Goal: Use online tool/utility: Utilize a website feature to perform a specific function

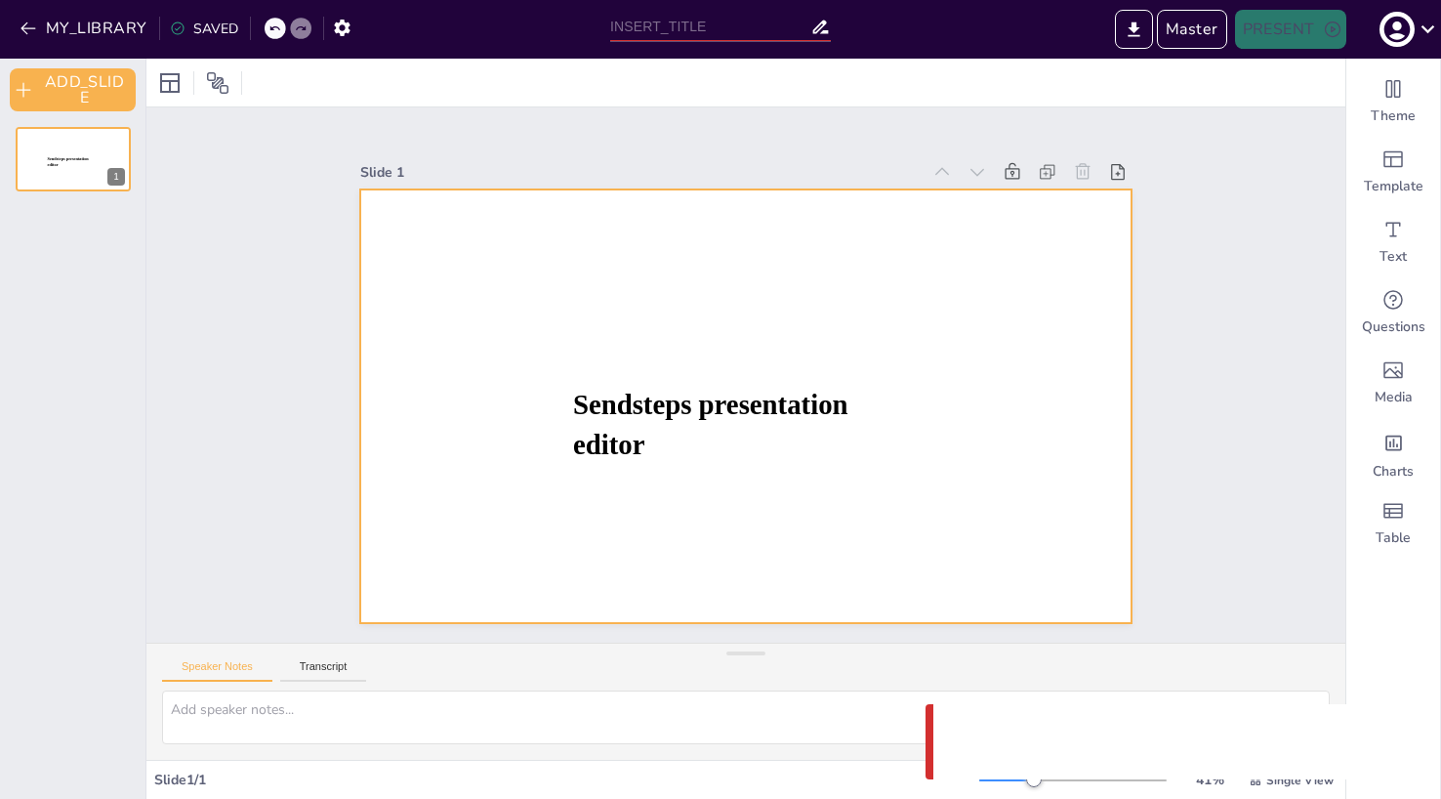
type input "Untitled presentation"
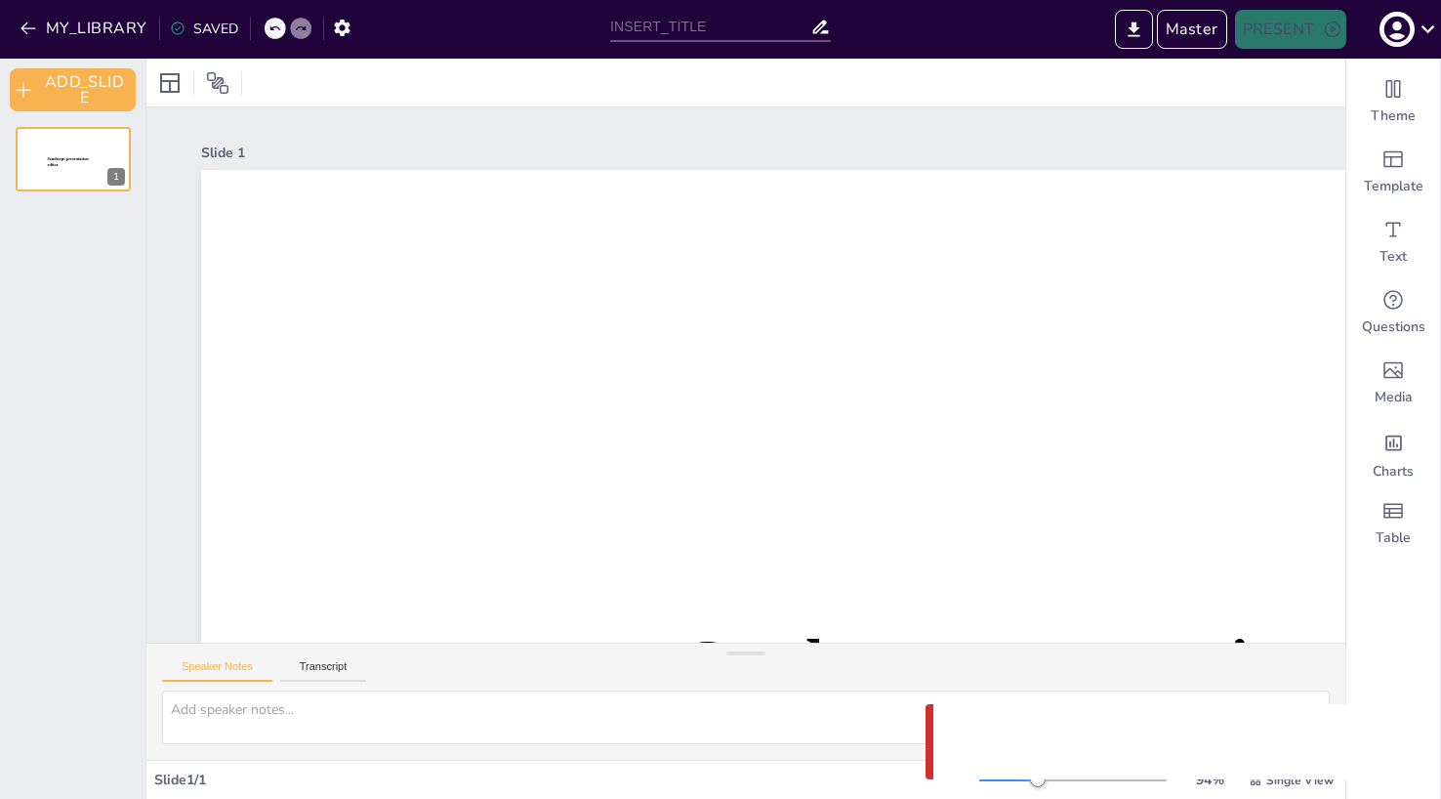
type input "Untitled presentation"
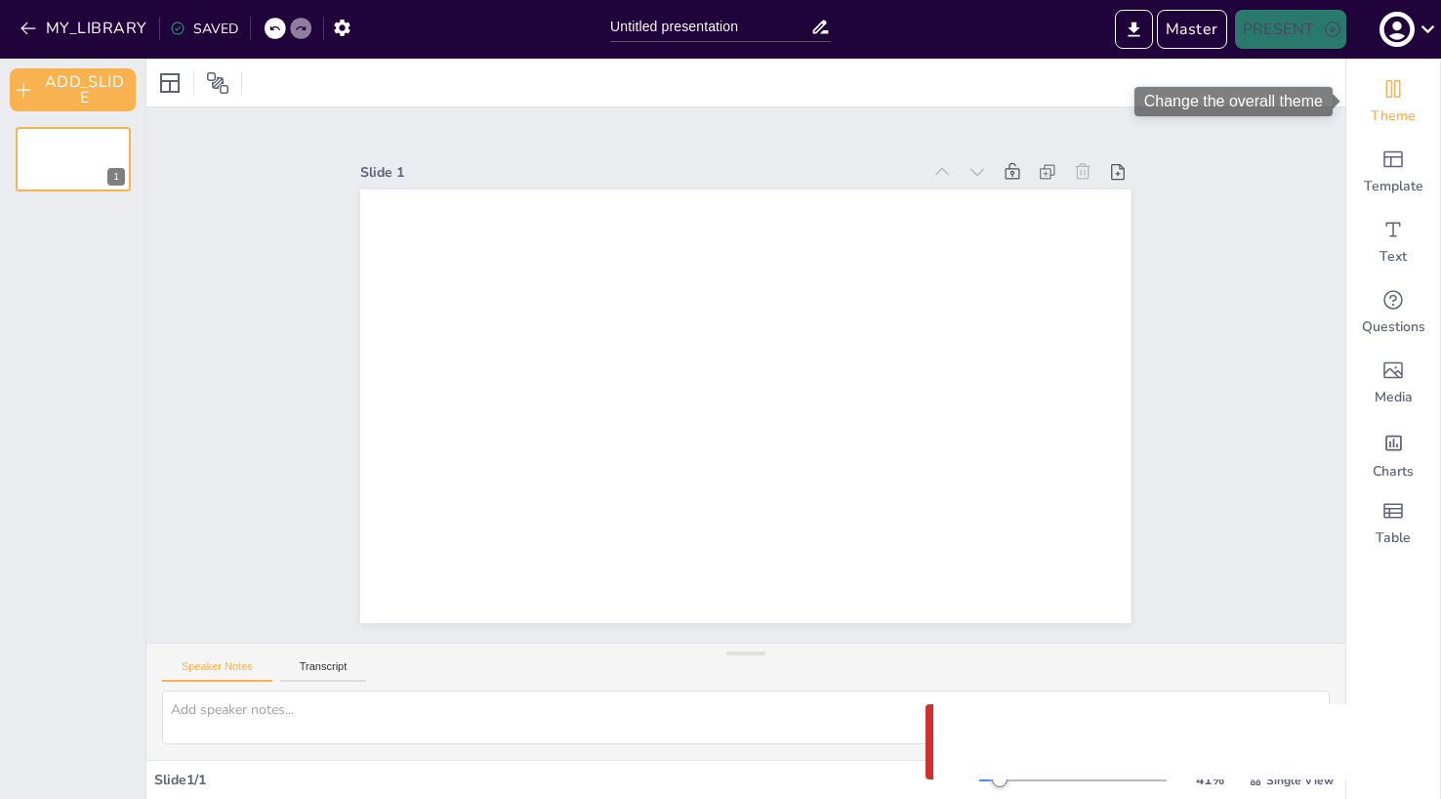
click at [1397, 124] on span "Theme" at bounding box center [1393, 116] width 45 height 20
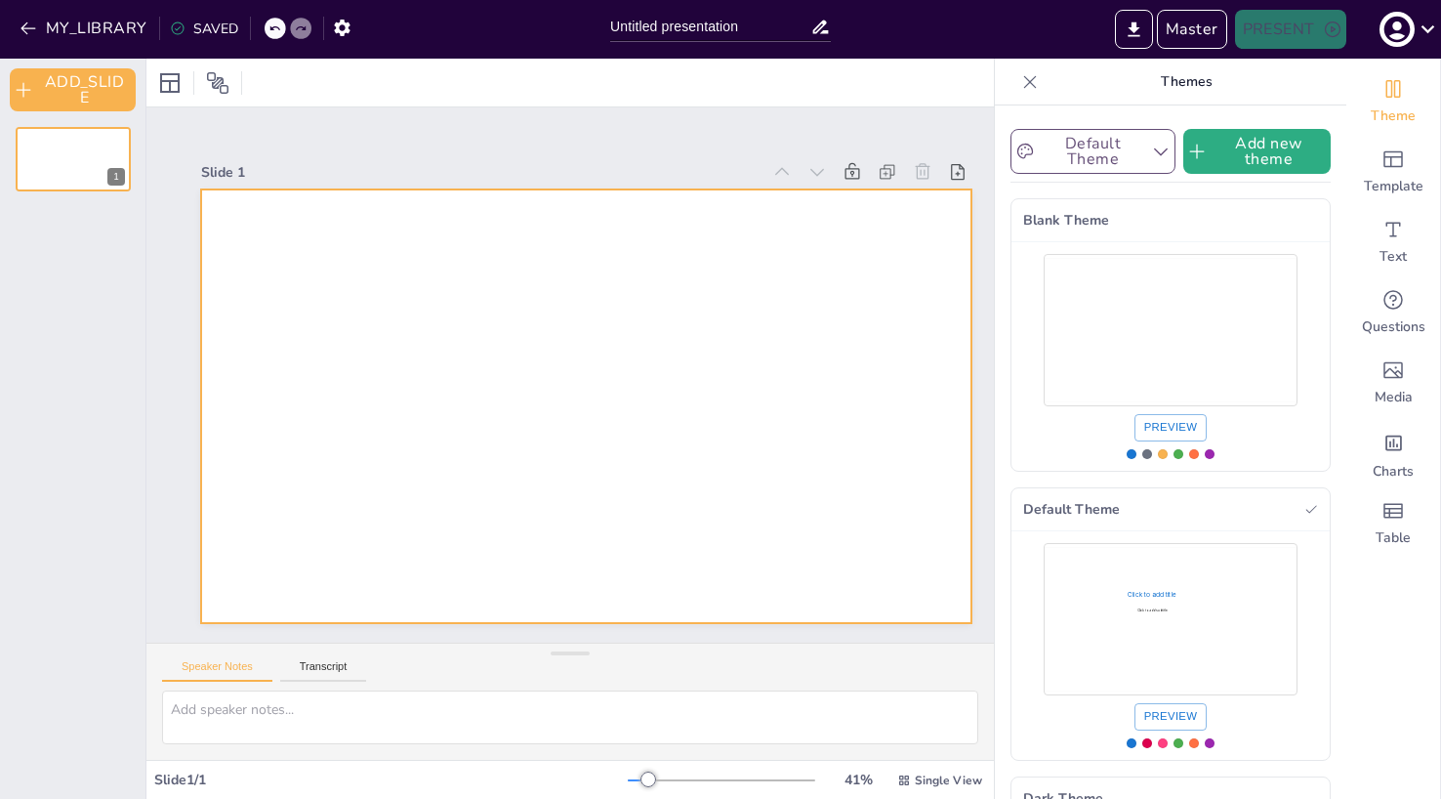
click at [1120, 152] on button "Default Theme" at bounding box center [1093, 151] width 165 height 45
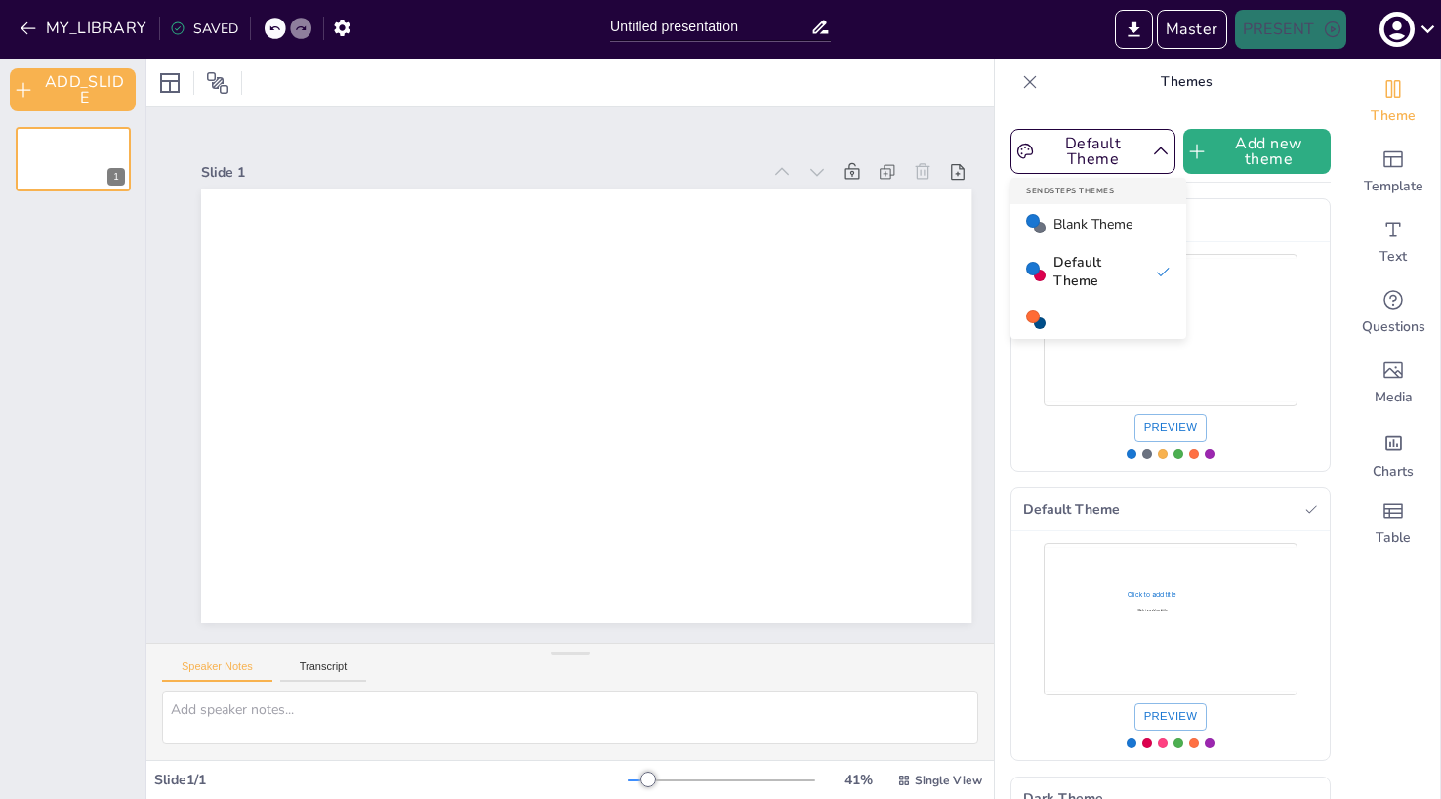
click at [1083, 231] on span "Blank Theme" at bounding box center [1093, 224] width 79 height 19
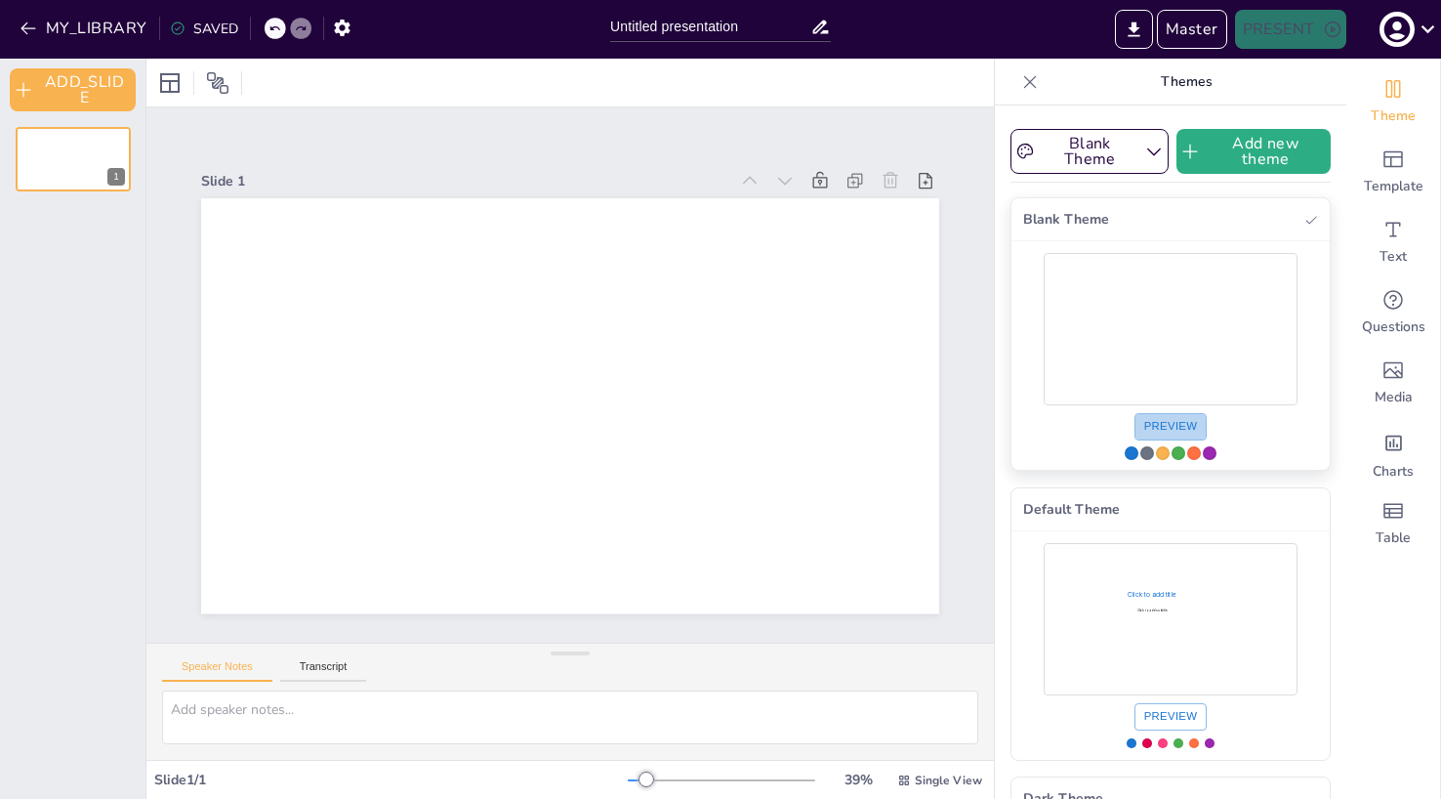
click at [1180, 435] on button "Preview" at bounding box center [1171, 426] width 73 height 27
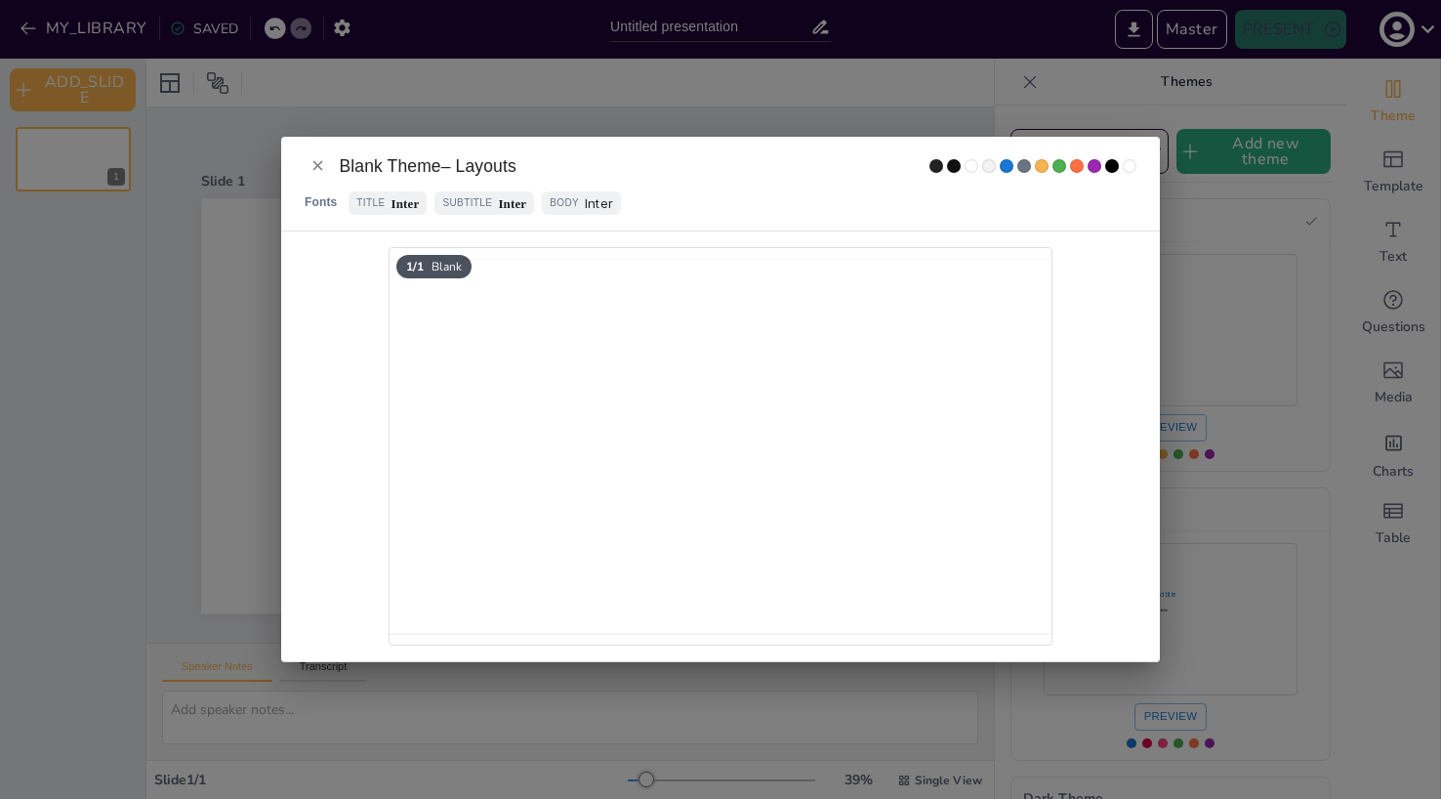
click at [345, 203] on div "Fonts Title Inter Subtitle Inter Body Inter" at bounding box center [721, 203] width 832 height 24
click at [462, 204] on span "Subtitle" at bounding box center [467, 203] width 50 height 16
drag, startPoint x: 972, startPoint y: 165, endPoint x: 987, endPoint y: 165, distance: 15.6
click at [972, 165] on span "light1" at bounding box center [972, 166] width 14 height 14
click at [1063, 161] on span "accent4" at bounding box center [1060, 166] width 14 height 14
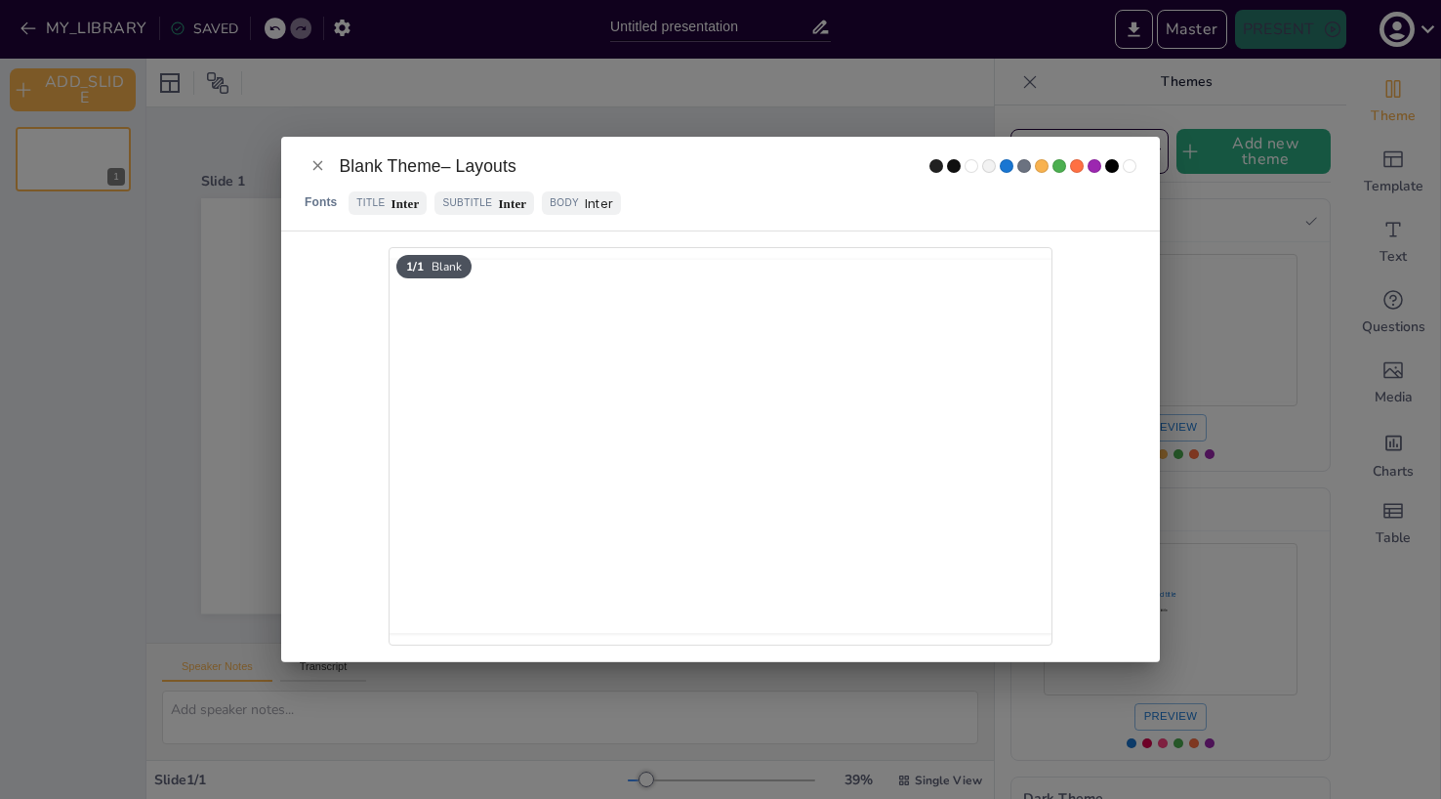
drag, startPoint x: 315, startPoint y: 197, endPoint x: 343, endPoint y: 198, distance: 27.4
click at [315, 197] on span "Fonts" at bounding box center [321, 202] width 32 height 19
drag, startPoint x: 416, startPoint y: 200, endPoint x: 552, endPoint y: 200, distance: 135.7
click at [416, 200] on span "Inter" at bounding box center [406, 203] width 28 height 21
click at [552, 200] on span "Body" at bounding box center [564, 203] width 29 height 16
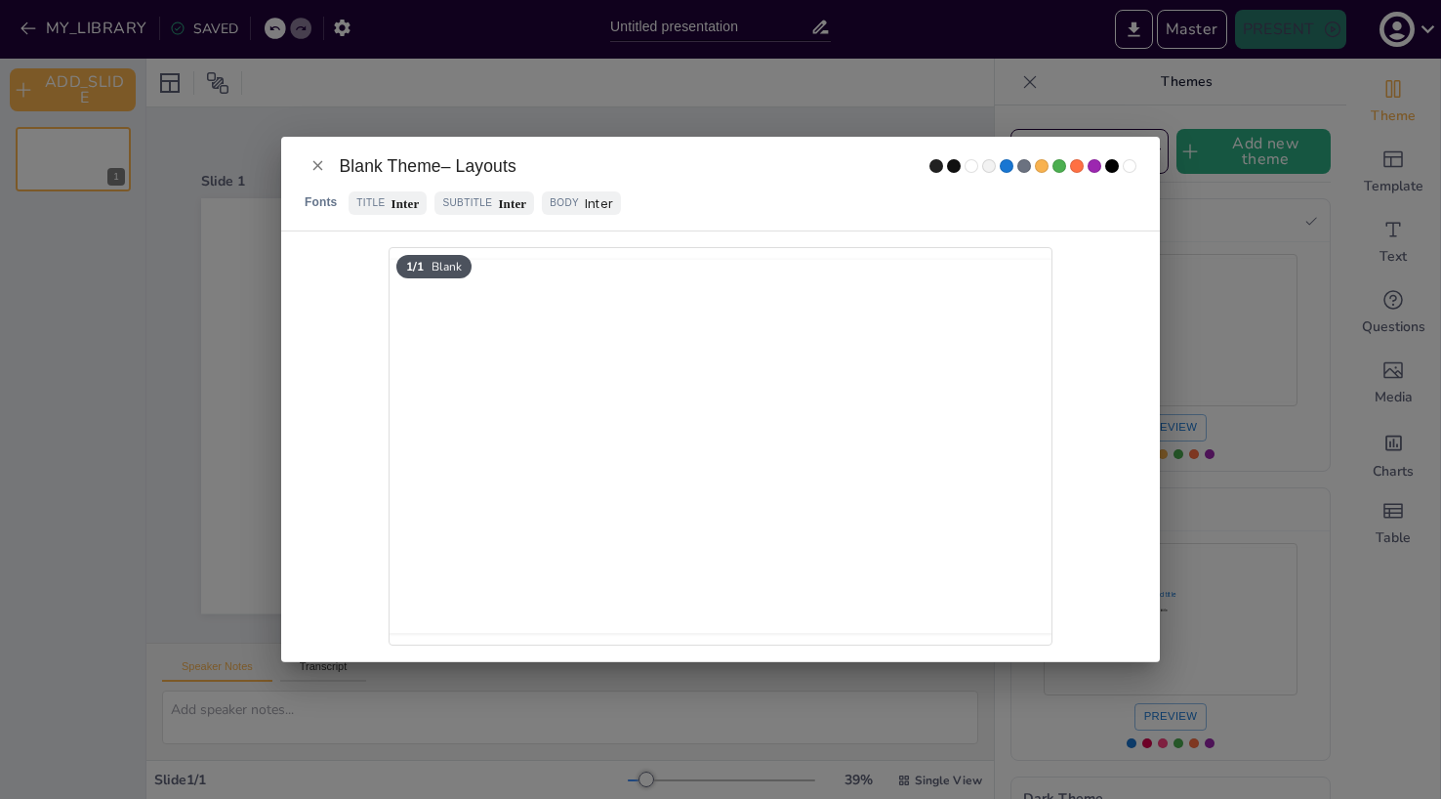
drag, startPoint x: 572, startPoint y: 200, endPoint x: 477, endPoint y: 194, distance: 95.9
click at [524, 198] on div "Fonts Title Inter Subtitle Inter Body Inter" at bounding box center [721, 203] width 832 height 24
click at [322, 161] on icon "Close" at bounding box center [318, 165] width 10 height 10
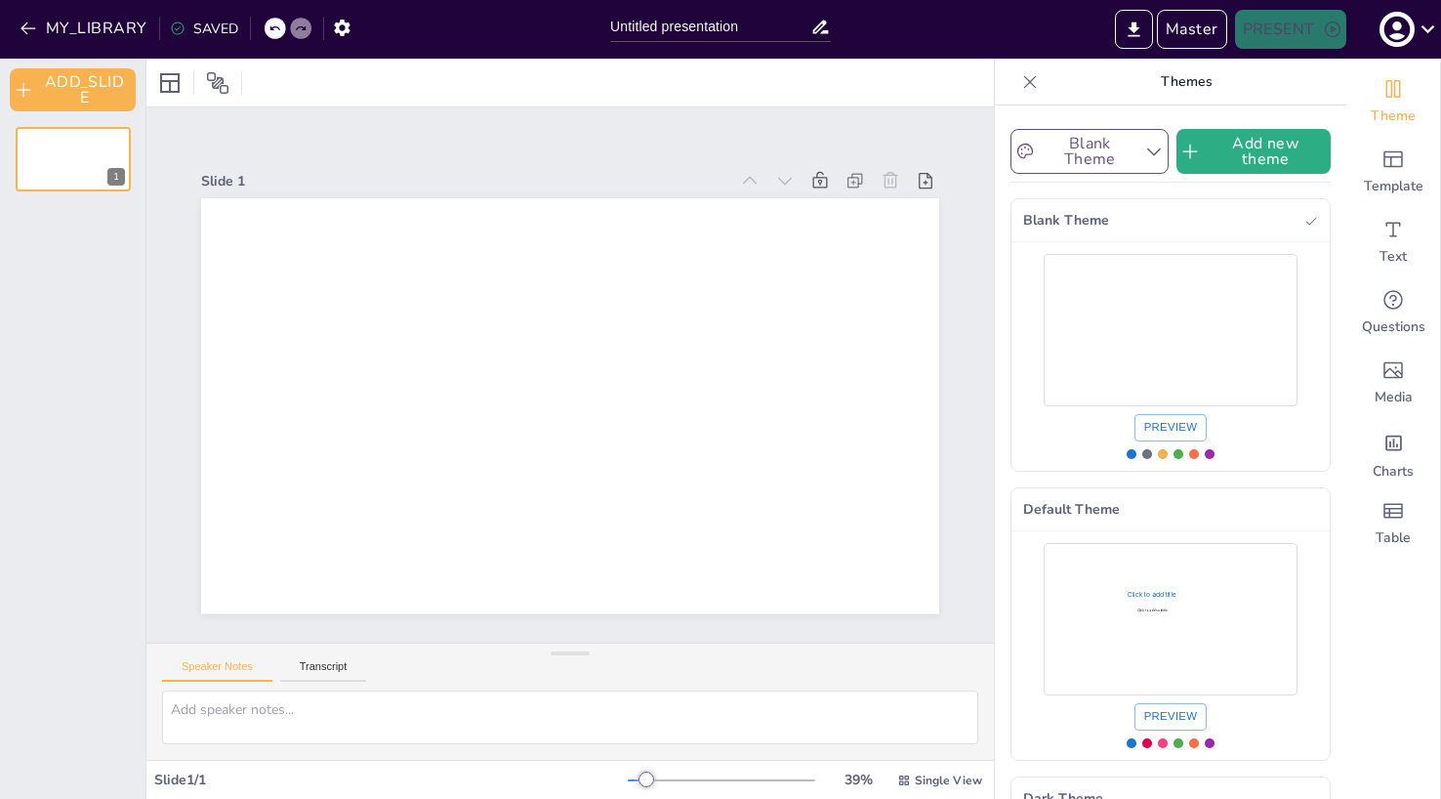
drag, startPoint x: 1073, startPoint y: 183, endPoint x: 1088, endPoint y: 159, distance: 27.6
click at [1074, 181] on div "Blank Theme Add new theme Blank Theme Preview Default Theme Click to add title …" at bounding box center [1171, 585] width 320 height 929
click at [1089, 157] on button "Blank Theme" at bounding box center [1090, 151] width 158 height 45
click at [1087, 266] on span "Default Theme" at bounding box center [1099, 263] width 90 height 19
click at [1177, 431] on button "Preview" at bounding box center [1171, 426] width 73 height 27
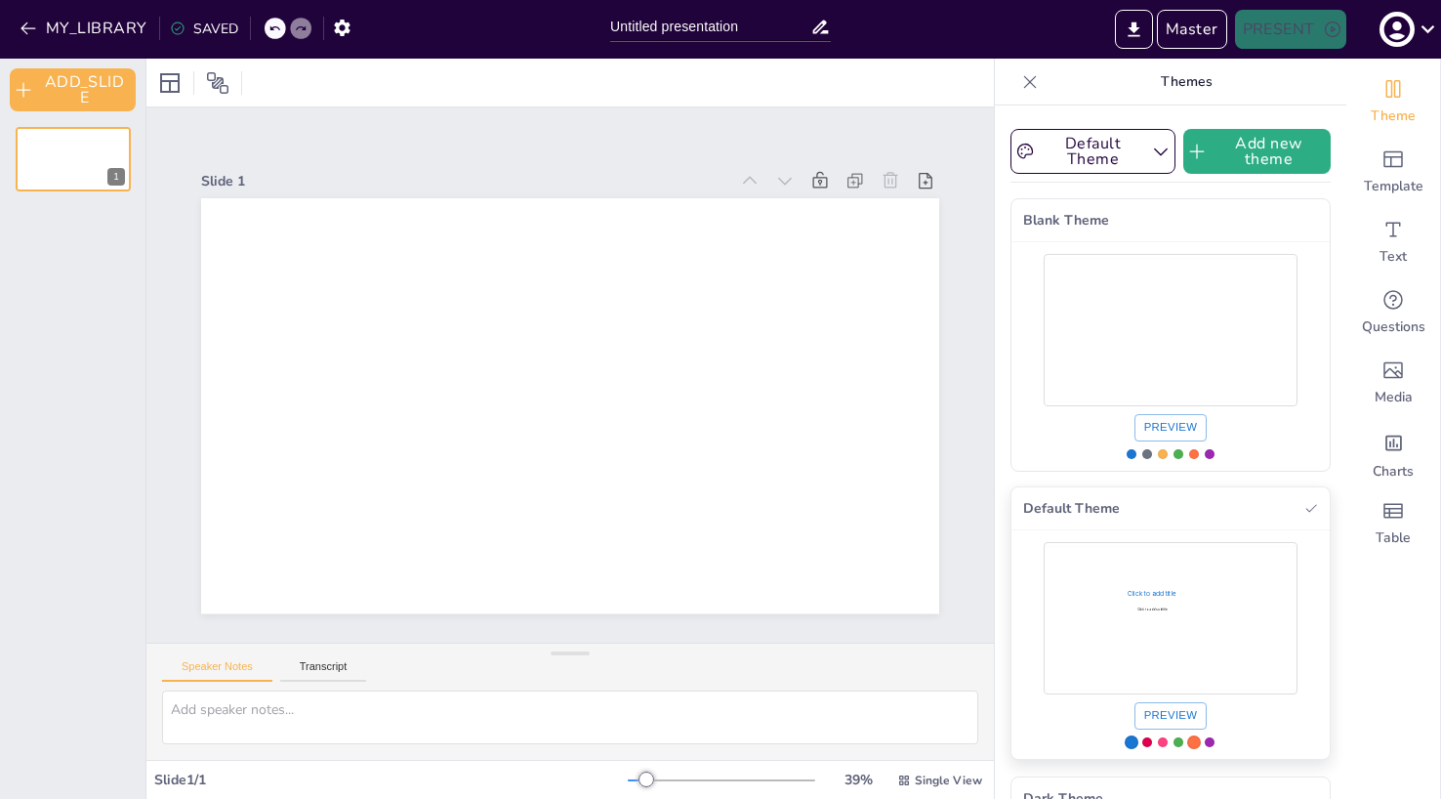
click at [1178, 716] on button "Preview" at bounding box center [1171, 715] width 73 height 27
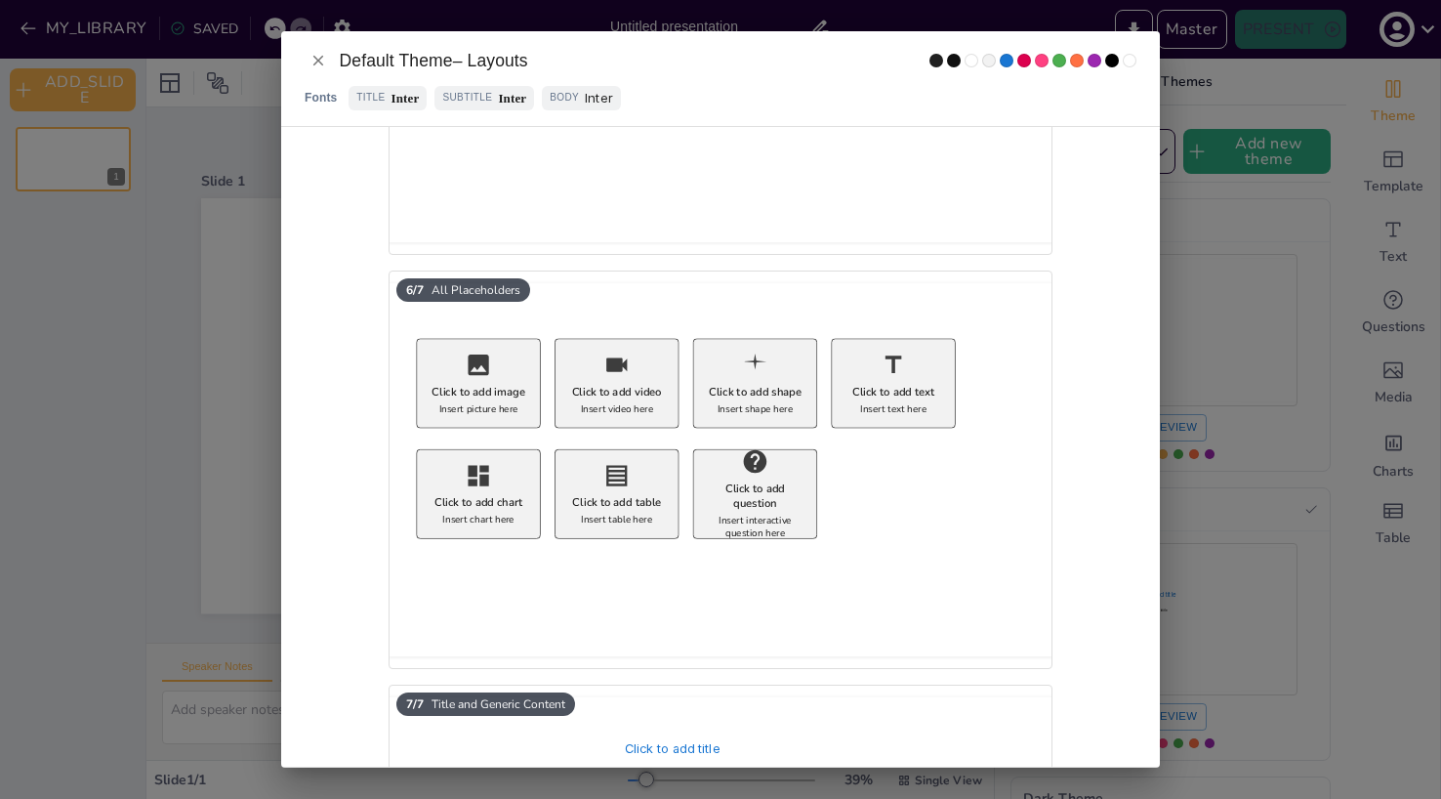
scroll to position [1929, 0]
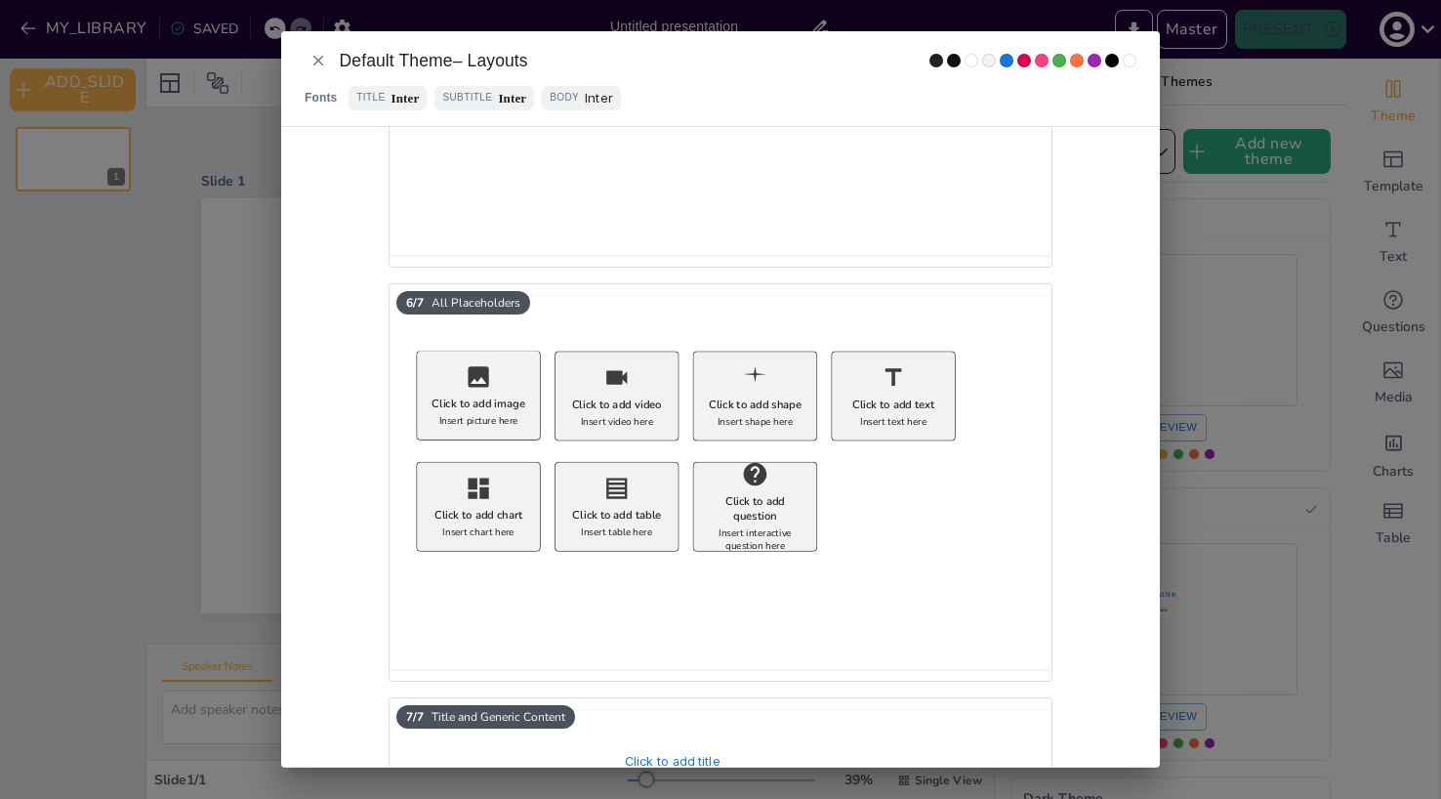
click at [495, 394] on div "Click to add image Insert picture here" at bounding box center [478, 396] width 124 height 90
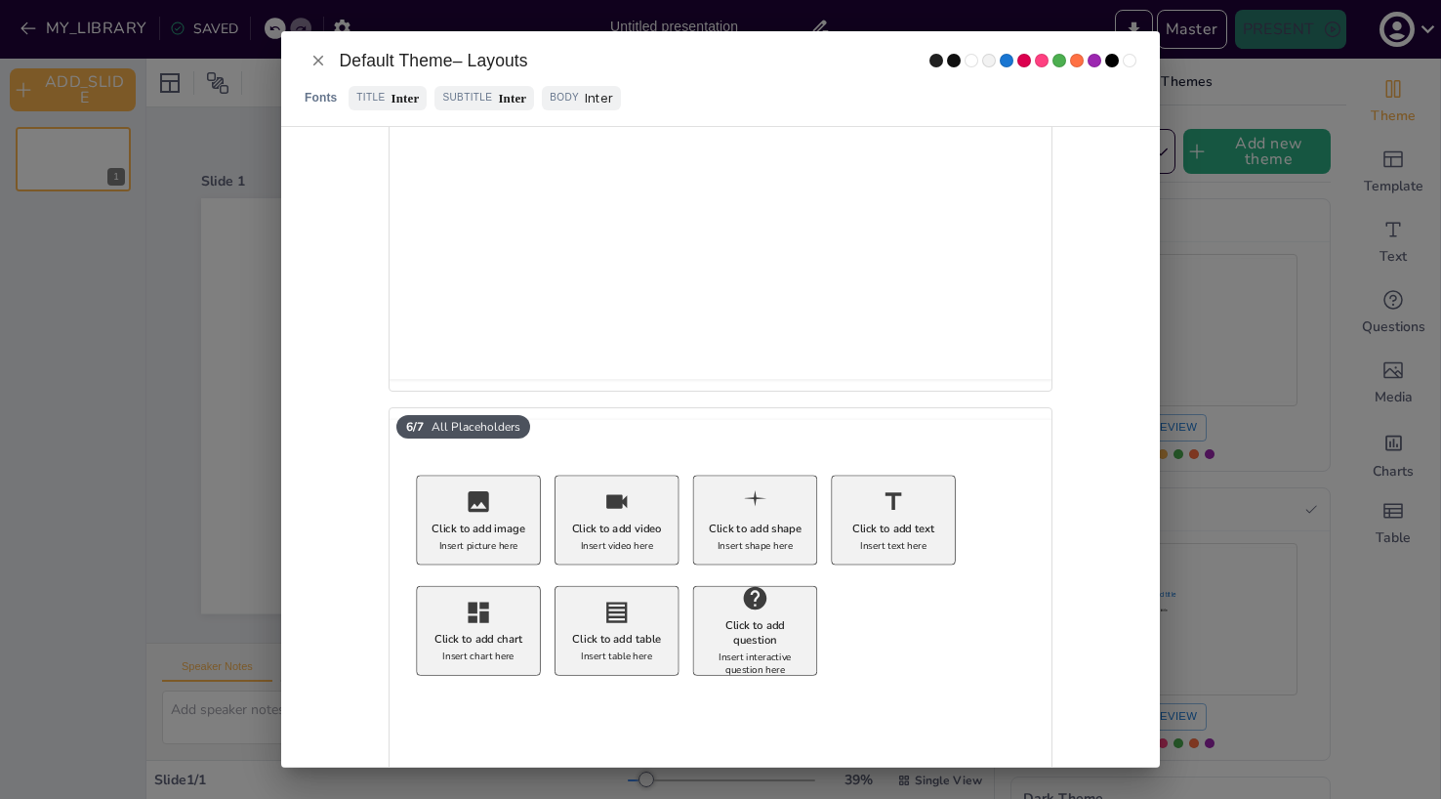
scroll to position [1804, 0]
click at [314, 57] on icon "Close" at bounding box center [318, 61] width 10 height 10
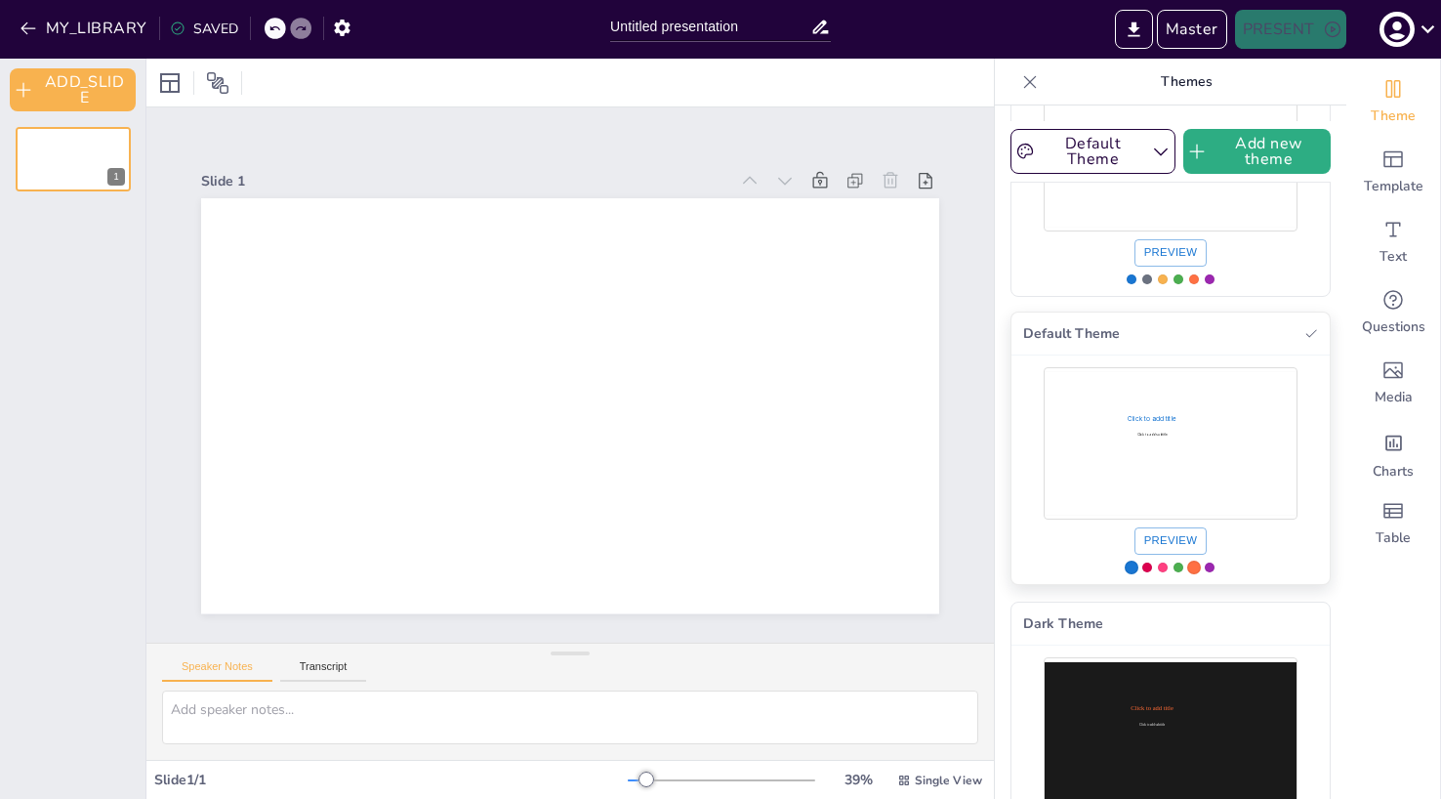
scroll to position [267, 0]
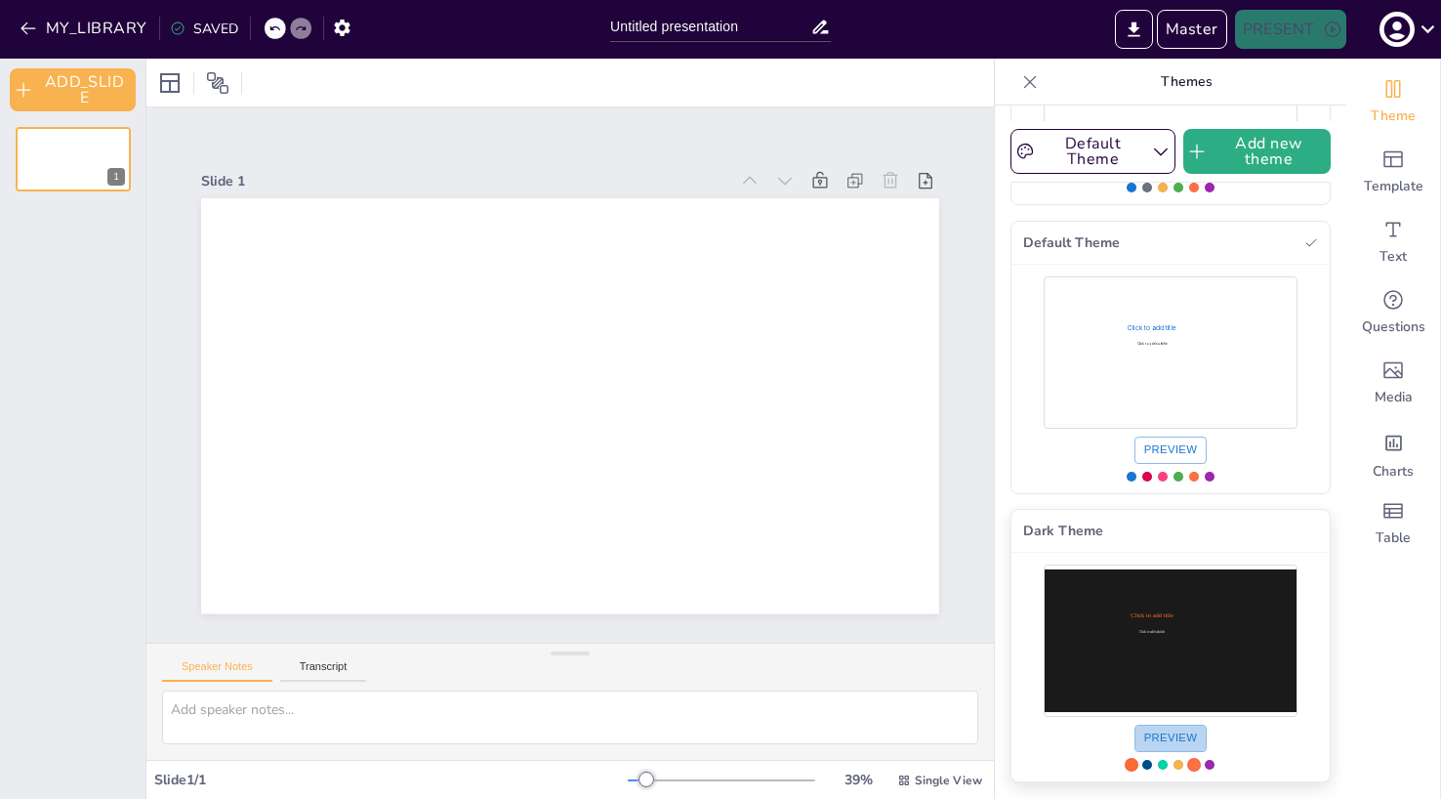
click at [1165, 729] on button "Preview" at bounding box center [1171, 738] width 73 height 27
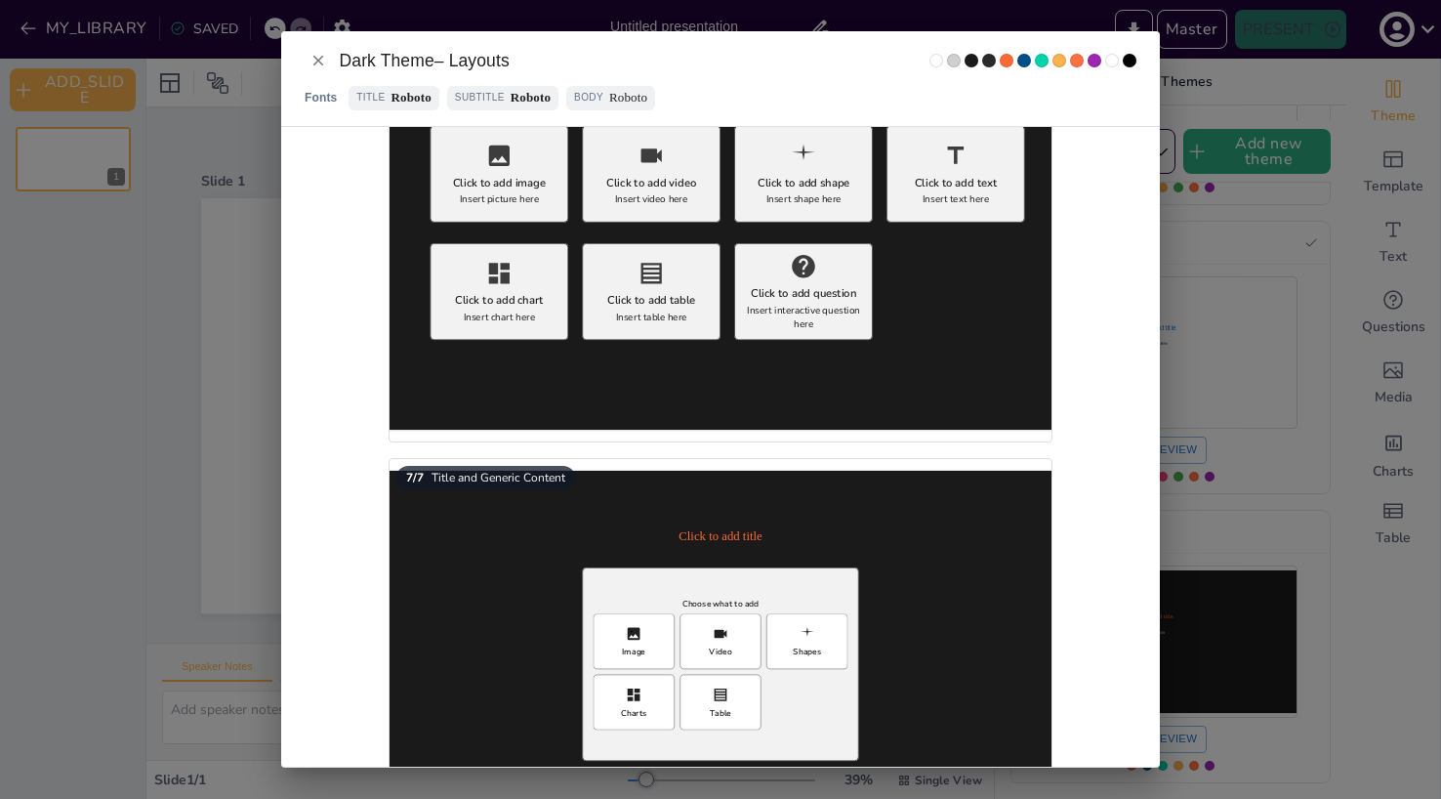
scroll to position [2274, 0]
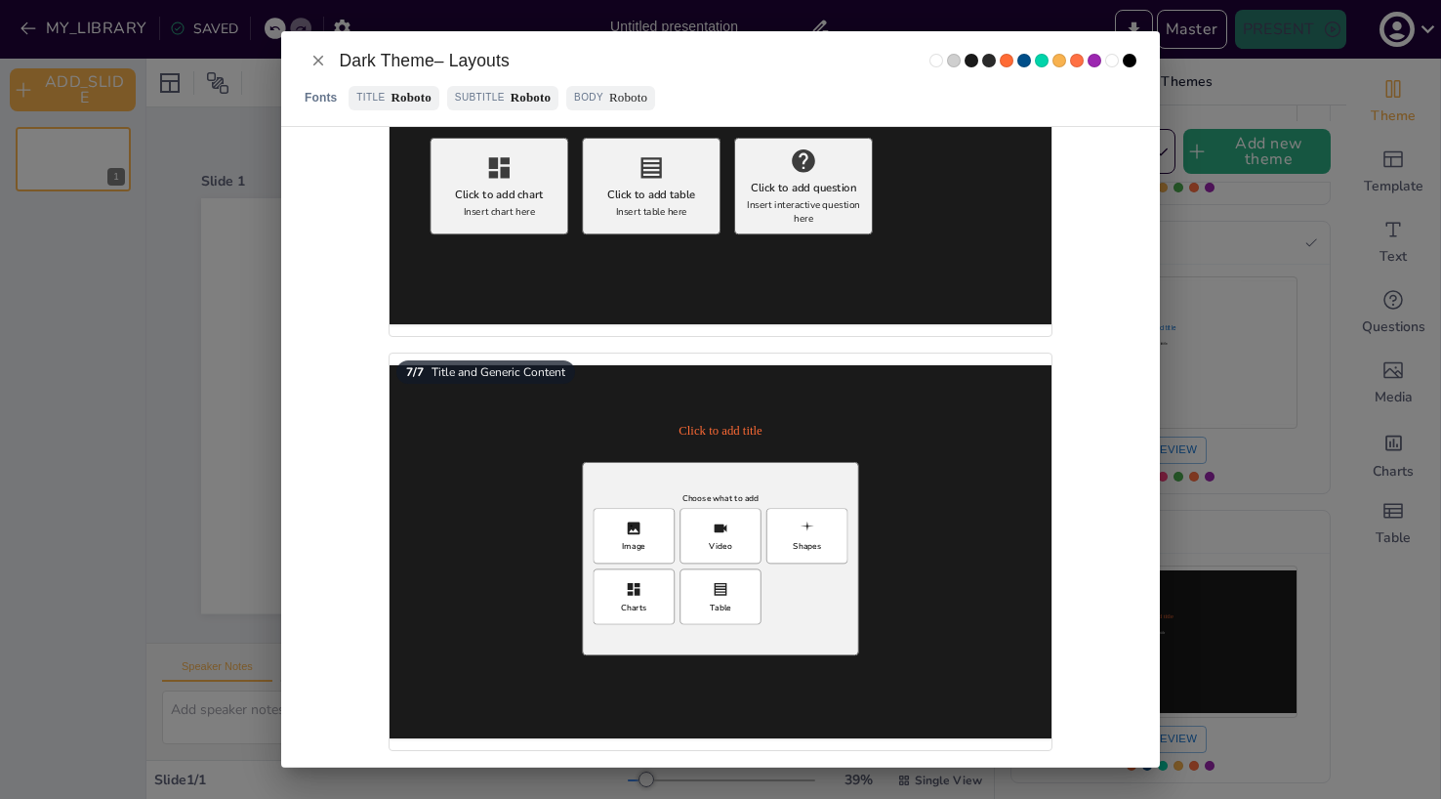
click at [310, 56] on icon "Close" at bounding box center [319, 61] width 18 height 18
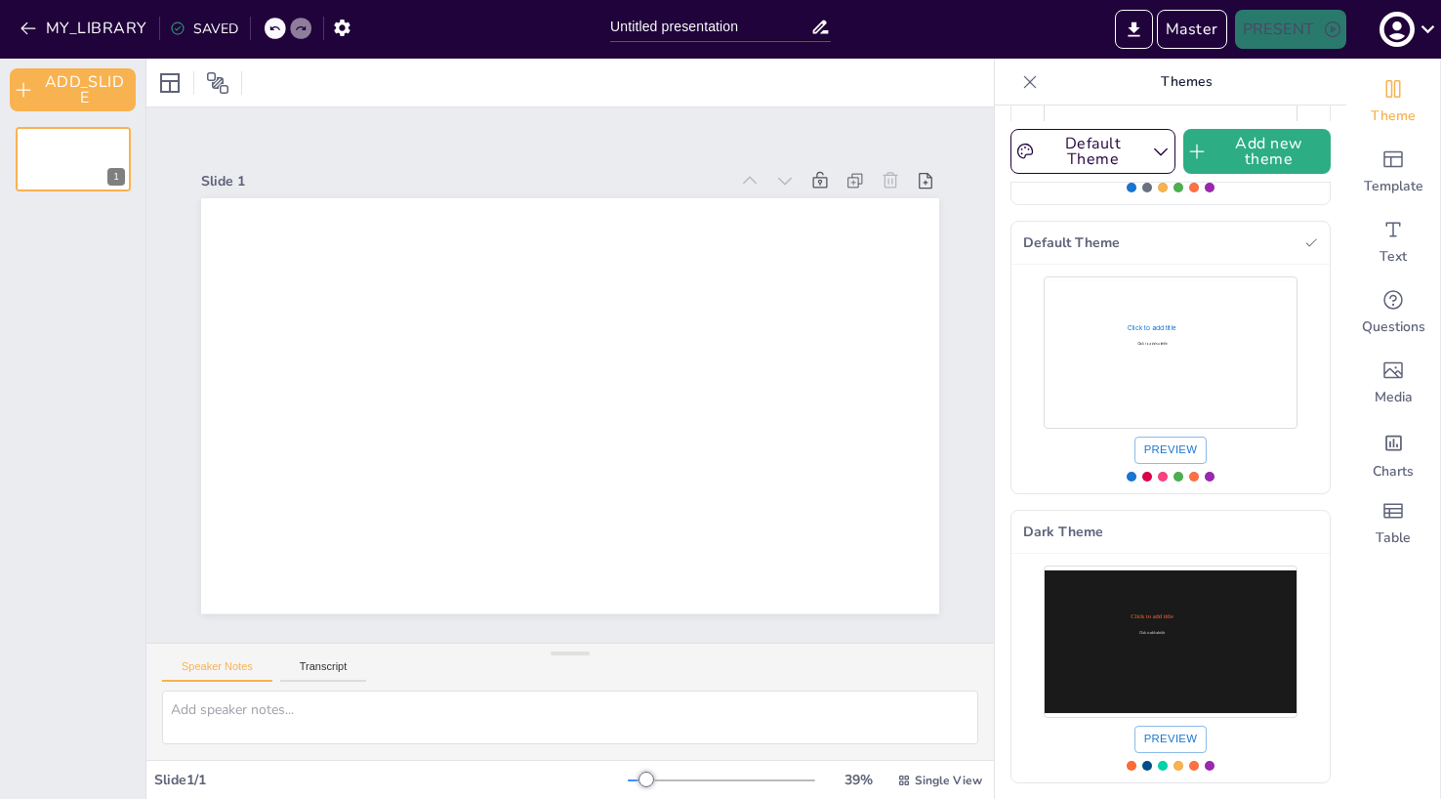
scroll to position [0, 0]
